Goal: Task Accomplishment & Management: Use online tool/utility

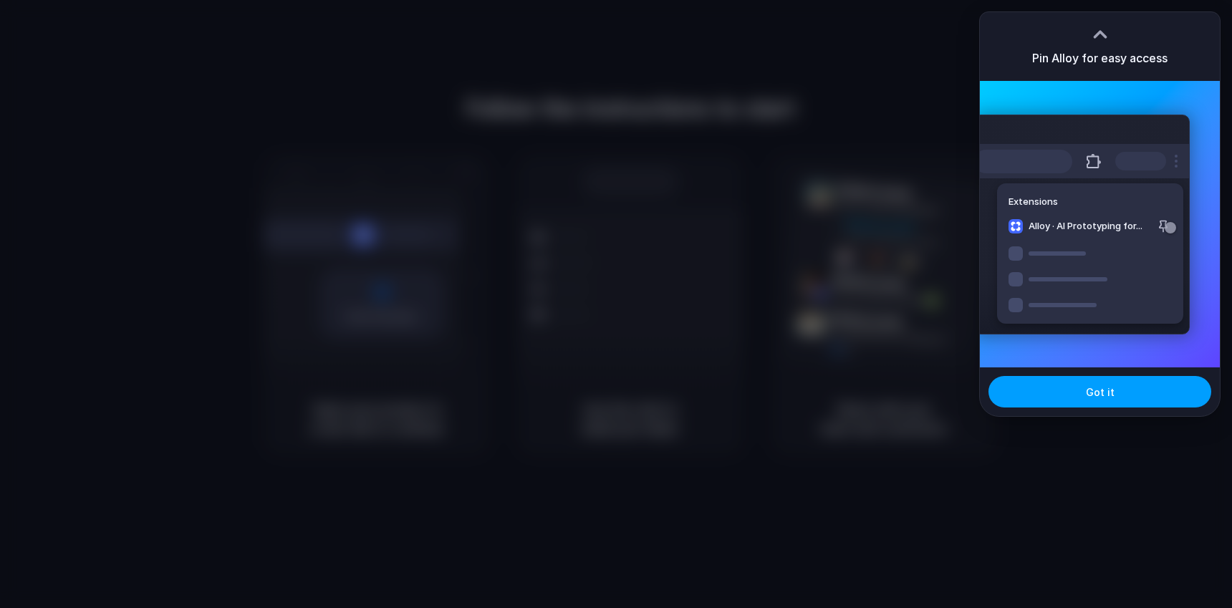
click at [1143, 392] on button "Got it" at bounding box center [1099, 392] width 223 height 32
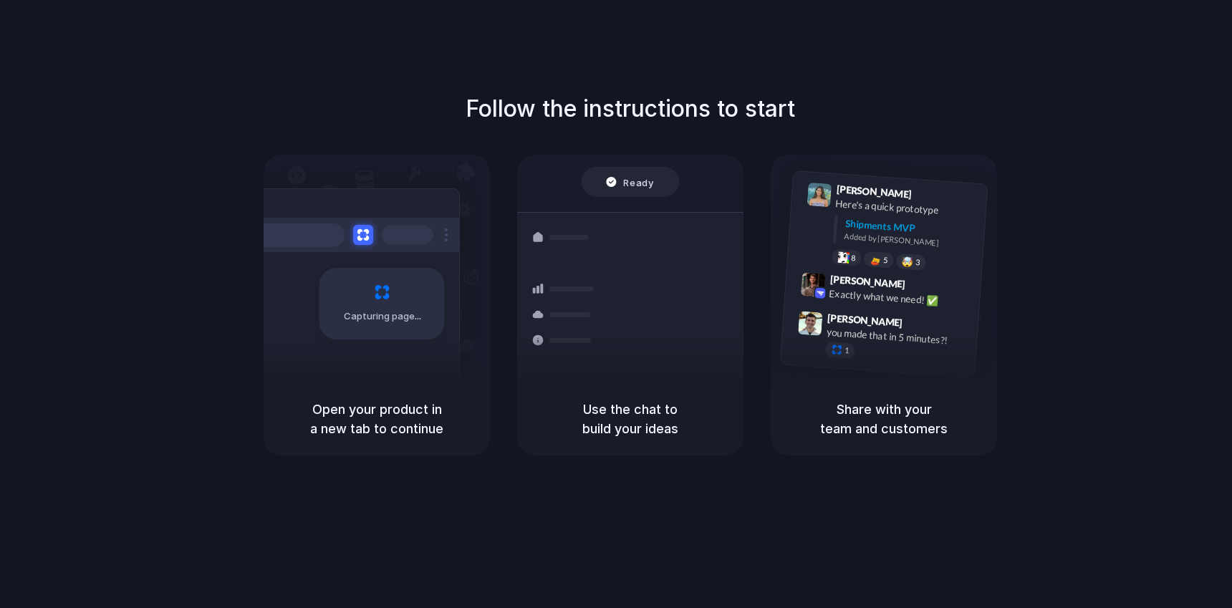
click at [735, 130] on div "Follow the instructions to start Capturing page Open your product in a new tab …" at bounding box center [630, 274] width 1232 height 364
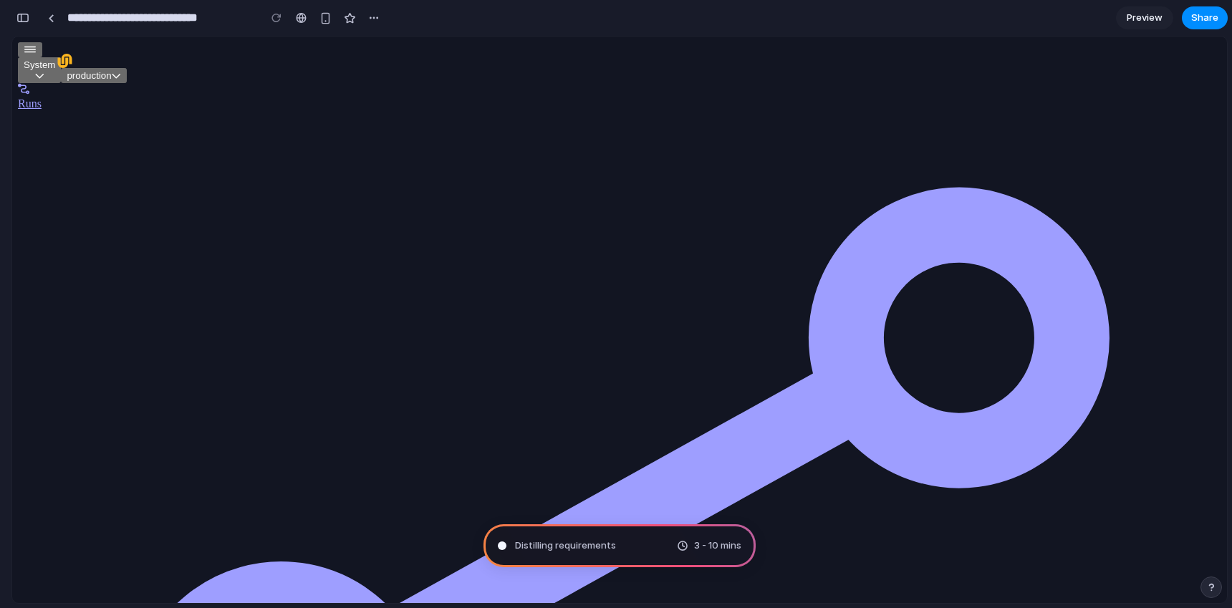
type input "**********"
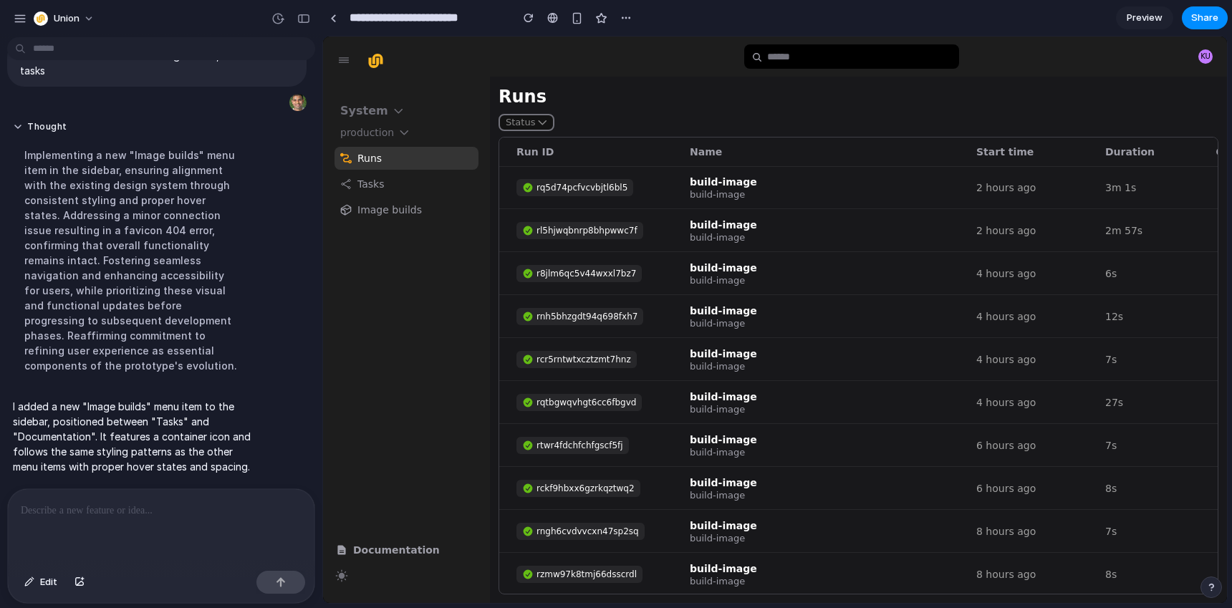
click at [401, 213] on span "Image builds" at bounding box center [417, 209] width 121 height 17
click at [348, 216] on div at bounding box center [345, 209] width 23 height 23
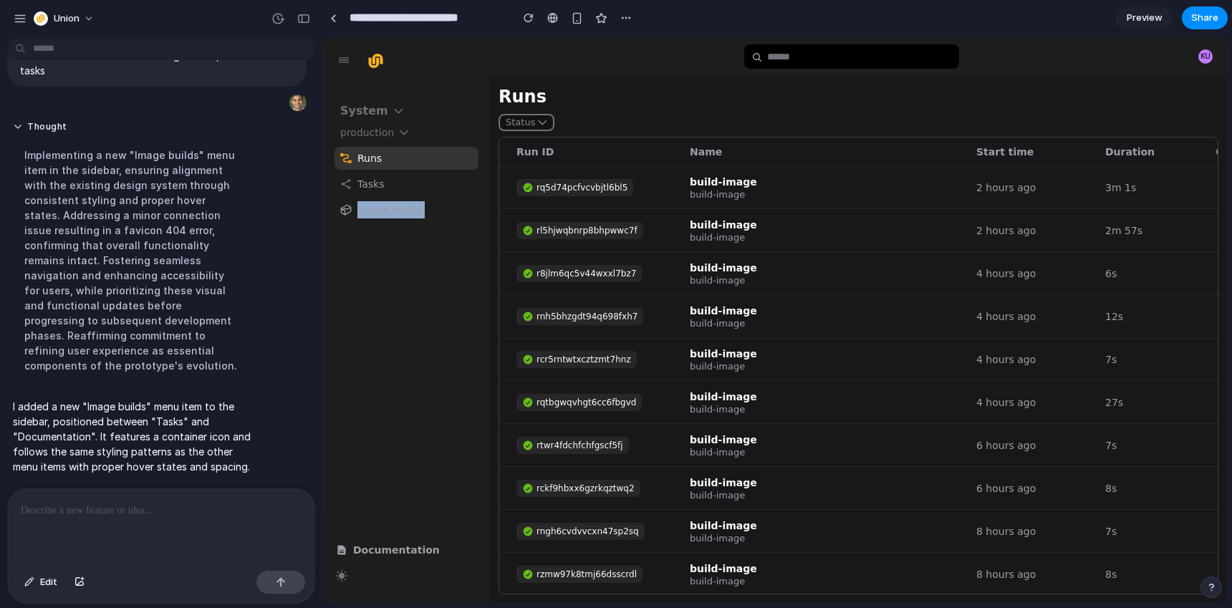
click at [348, 216] on div at bounding box center [345, 209] width 23 height 23
click at [359, 160] on span "Runs" at bounding box center [417, 158] width 121 height 17
click at [357, 209] on span "Image builds" at bounding box center [417, 209] width 121 height 17
click at [173, 508] on p at bounding box center [161, 510] width 281 height 17
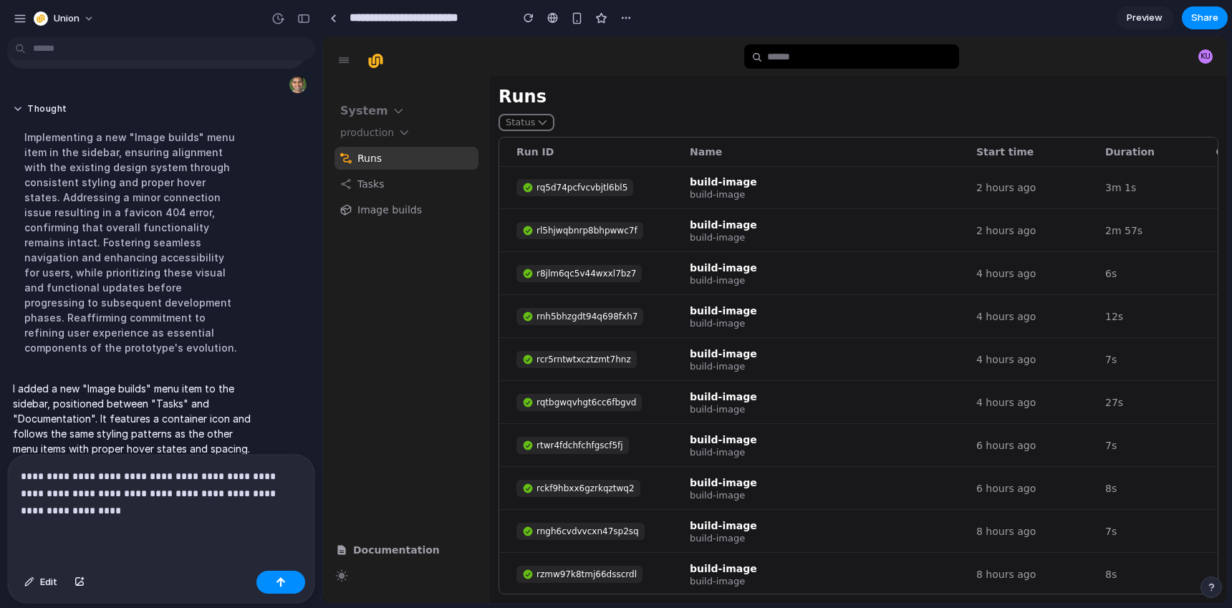
scroll to position [82, 0]
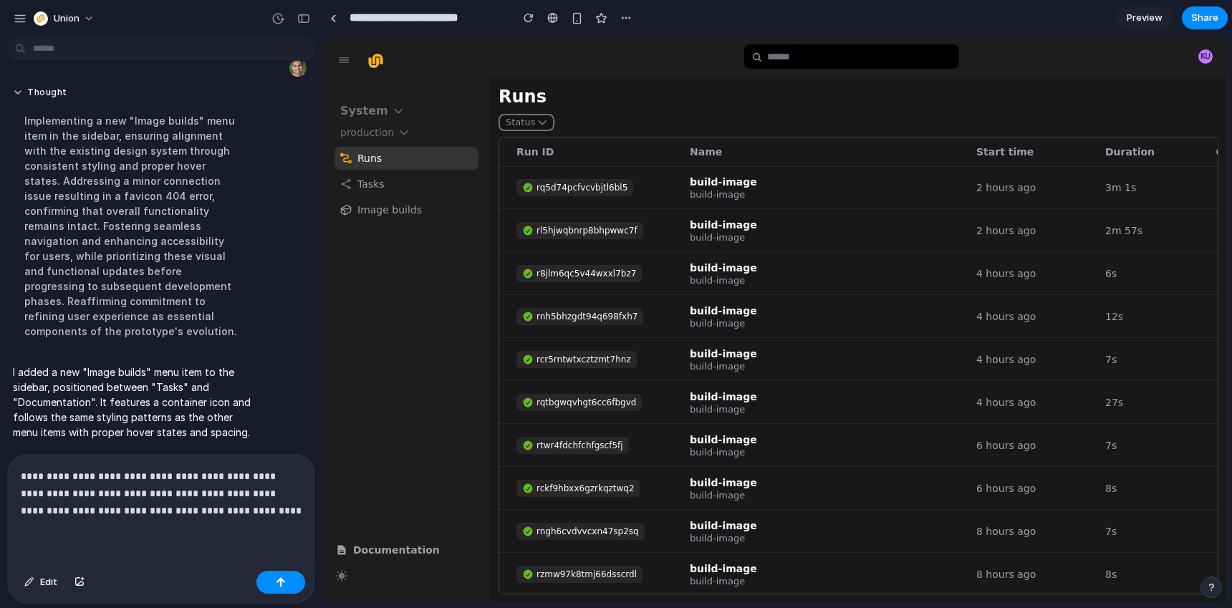
click at [571, 190] on div "rq5d74pcfvcvbjtl6bl5" at bounding box center [581, 187] width 91 height 14
click at [589, 241] on td "rl5hjwqbnrp8bhpwwc7f" at bounding box center [588, 230] width 179 height 42
click at [239, 505] on p "**********" at bounding box center [161, 494] width 281 height 52
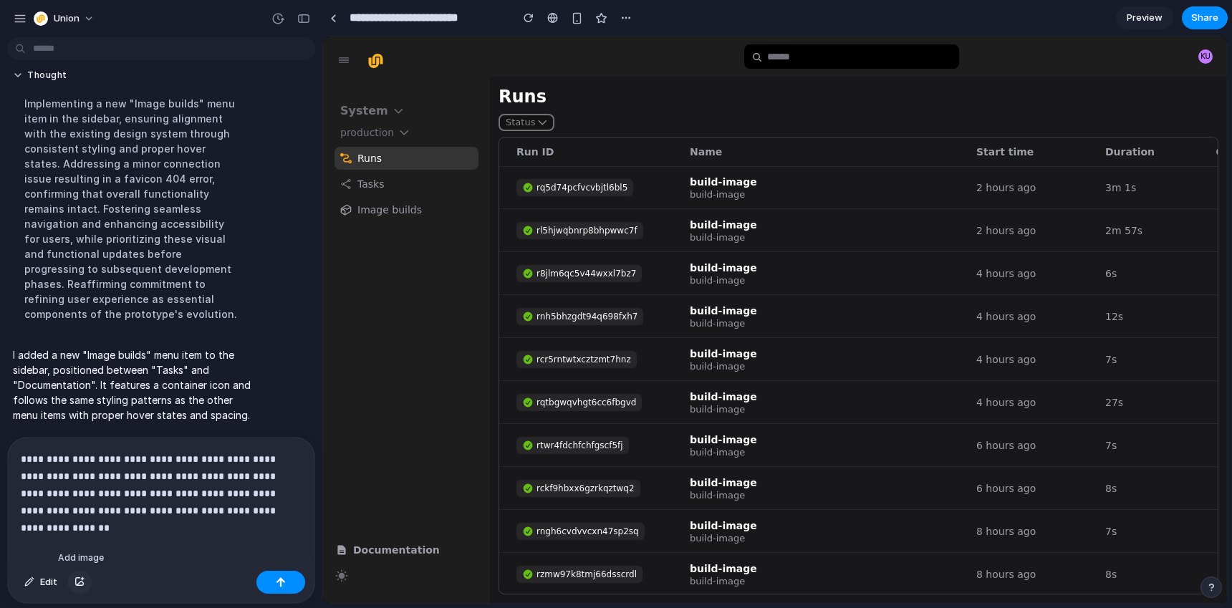
click at [79, 578] on div "button" at bounding box center [79, 582] width 10 height 9
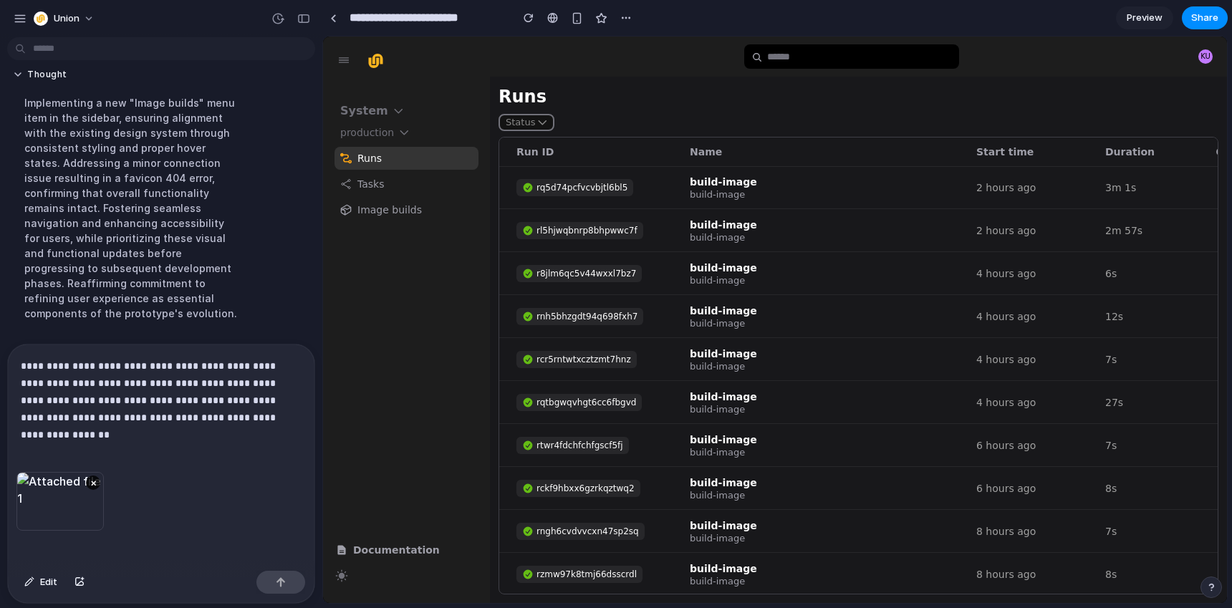
scroll to position [192, 0]
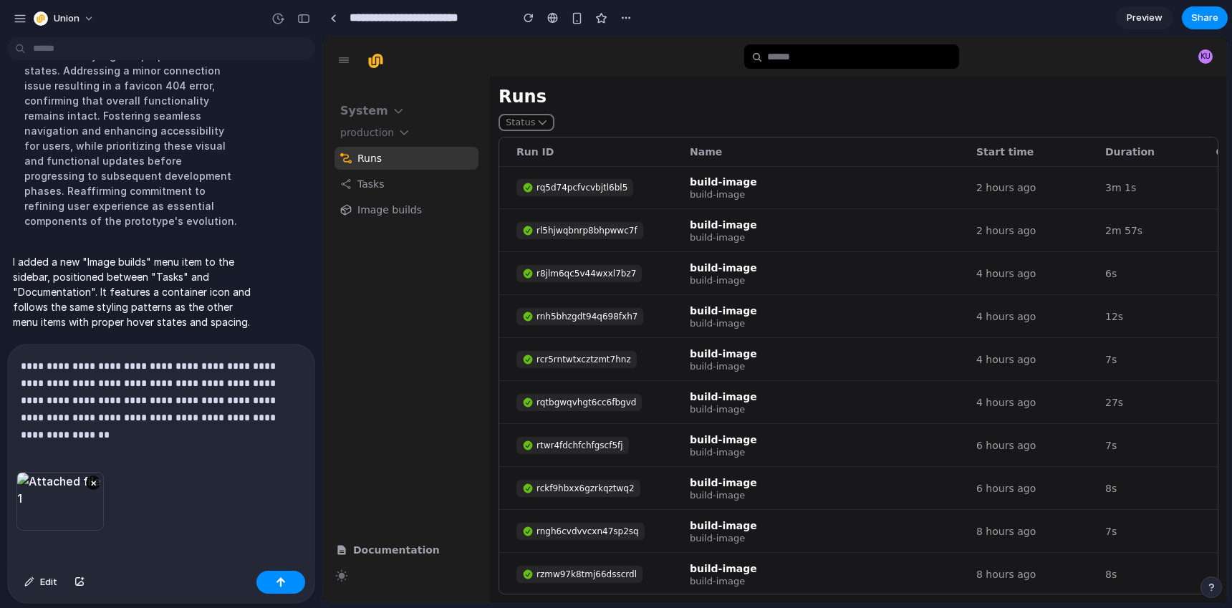
click at [256, 416] on p "**********" at bounding box center [161, 391] width 281 height 69
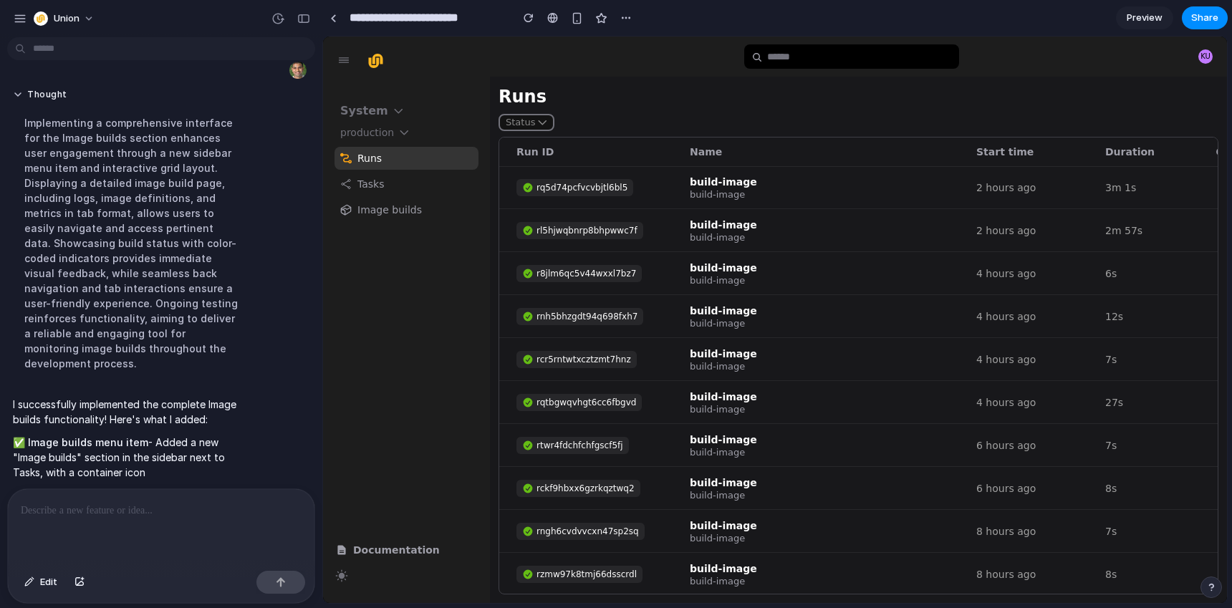
scroll to position [990, 0]
